Goal: Find specific page/section: Find specific page/section

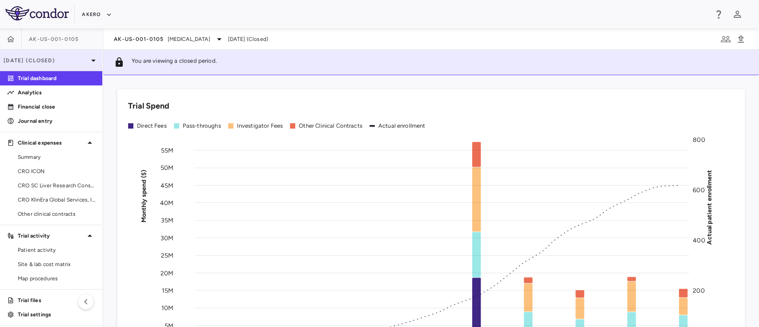
click at [49, 61] on p "[DATE] (Closed)" at bounding box center [46, 60] width 84 height 8
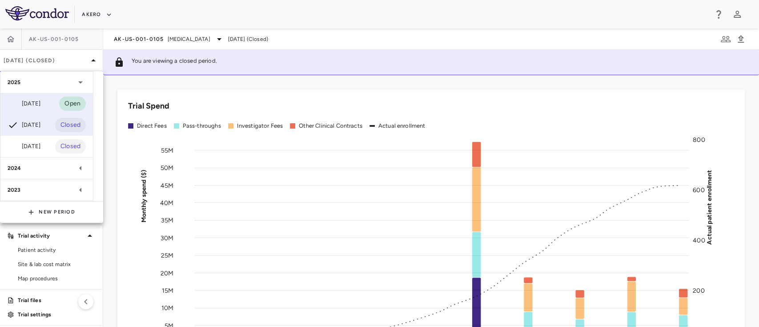
click at [40, 108] on div "[DATE]" at bounding box center [24, 103] width 33 height 11
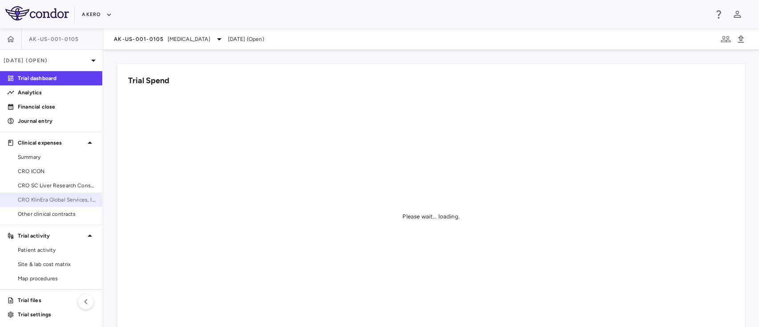
click at [43, 197] on span "CRO KlinEra Global Services, Inc" at bounding box center [56, 200] width 77 height 8
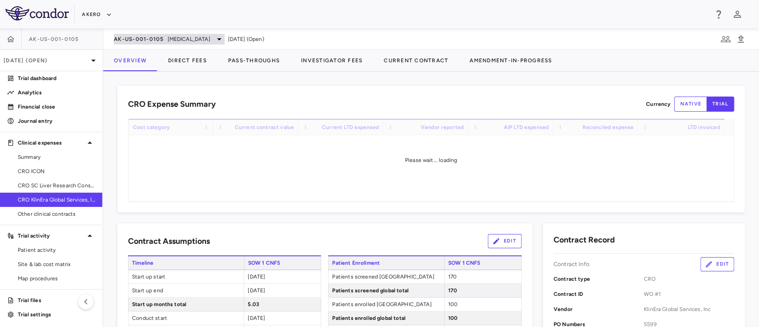
click at [178, 44] on div "AK-US-001-0105 [MEDICAL_DATA]" at bounding box center [169, 39] width 111 height 11
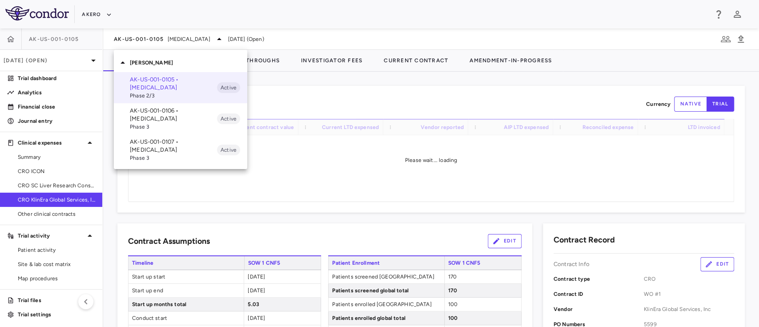
click at [169, 117] on p "AK-US-001-0106 • [MEDICAL_DATA]" at bounding box center [173, 115] width 87 height 16
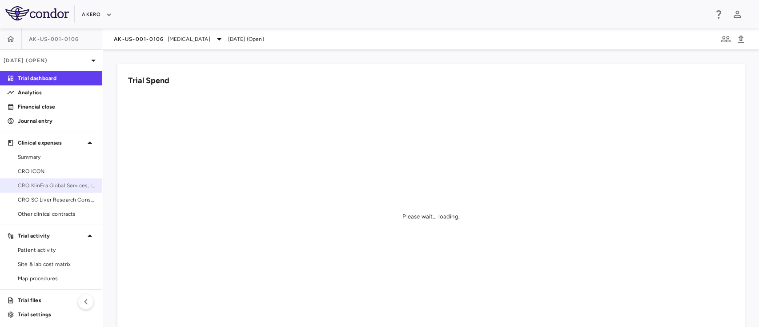
click at [40, 189] on span "CRO KlinEra Global Services, Inc" at bounding box center [56, 185] width 77 height 8
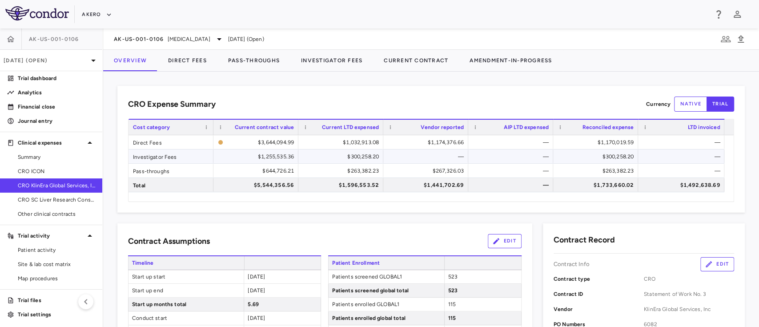
click at [355, 156] on div "$300,258.20" at bounding box center [342, 156] width 72 height 14
click at [609, 159] on div "$300,258.20" at bounding box center [597, 156] width 72 height 14
